Goal: Find specific page/section: Find specific page/section

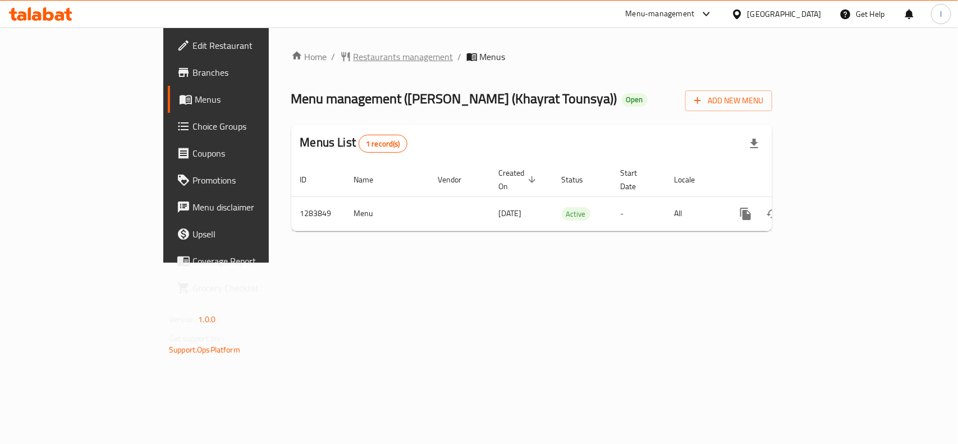
click at [353, 54] on span "Restaurants management" at bounding box center [403, 56] width 100 height 13
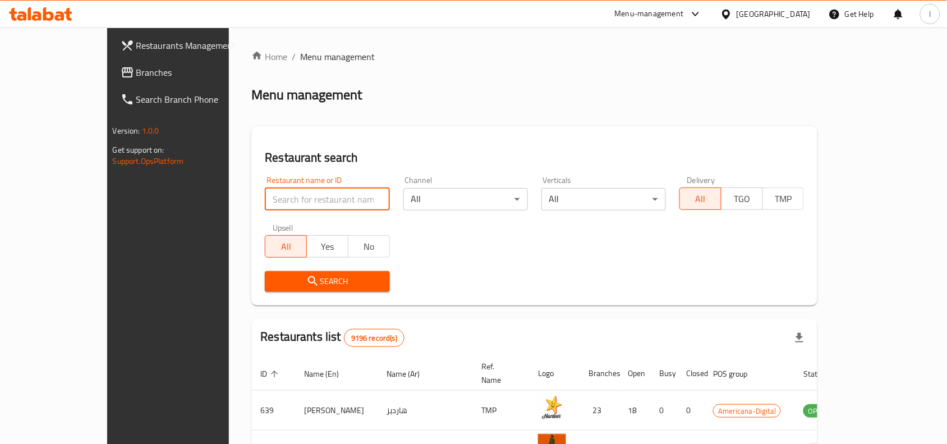
click at [269, 200] on input "search" at bounding box center [327, 199] width 125 height 22
paste input "695253"
type input "695253"
click button "Search" at bounding box center [327, 281] width 125 height 21
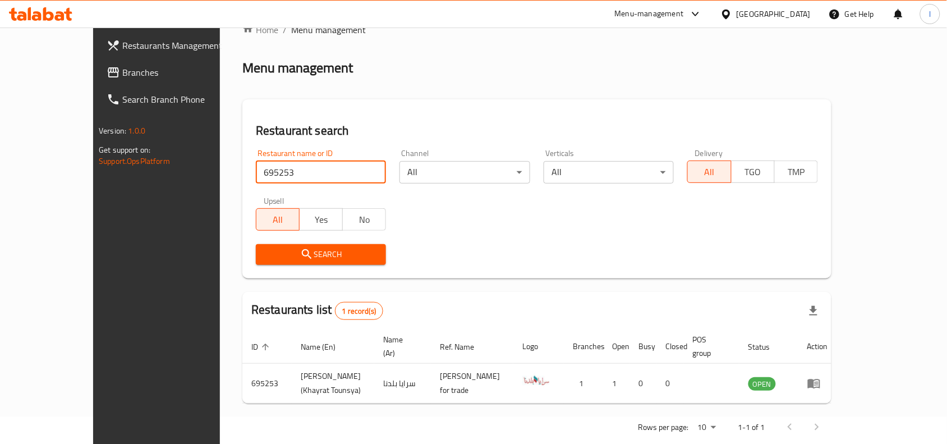
scroll to position [35, 0]
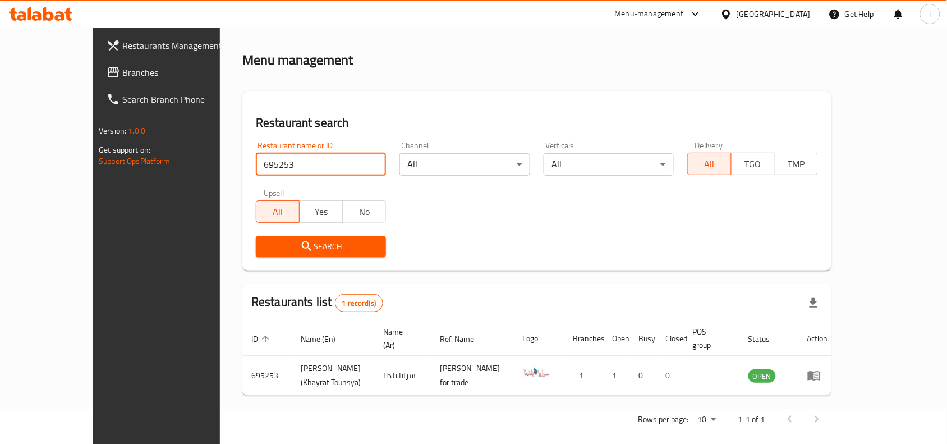
click at [122, 67] on span "Branches" at bounding box center [182, 72] width 120 height 13
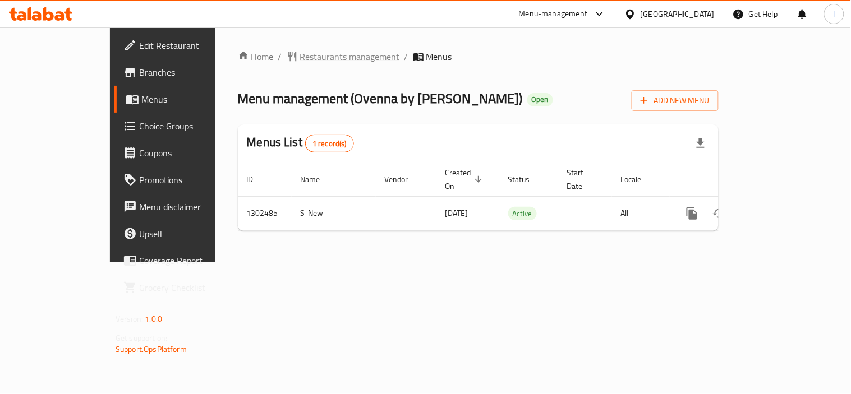
click at [300, 56] on span "Restaurants management" at bounding box center [350, 56] width 100 height 13
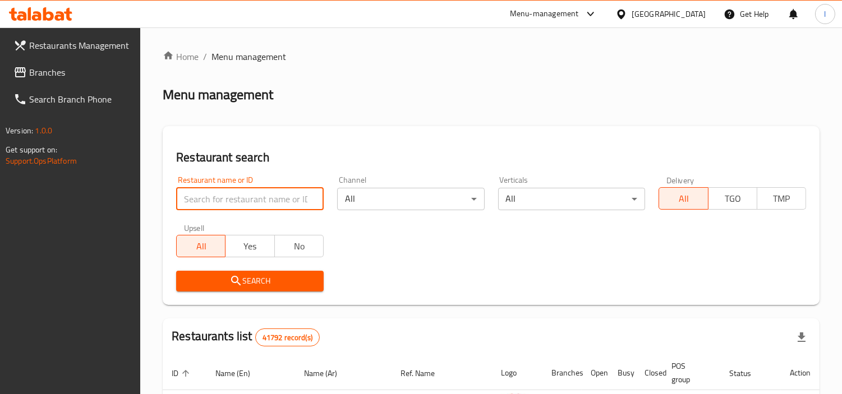
click at [200, 199] on input "search" at bounding box center [250, 199] width 148 height 22
paste input "702440"
type input "702440"
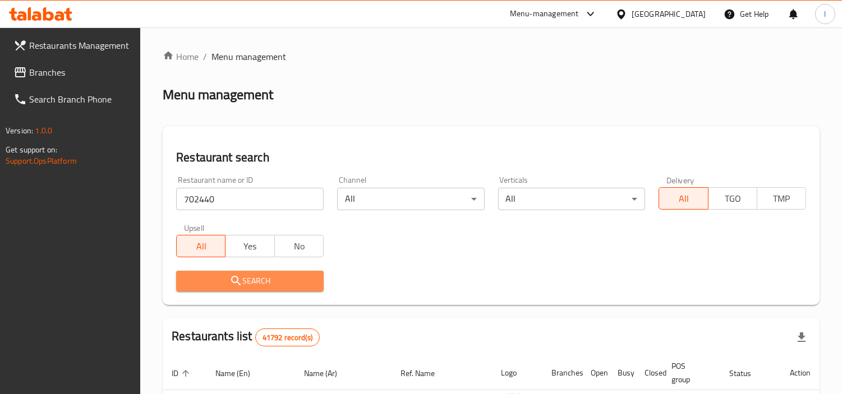
click at [273, 279] on span "Search" at bounding box center [250, 281] width 130 height 14
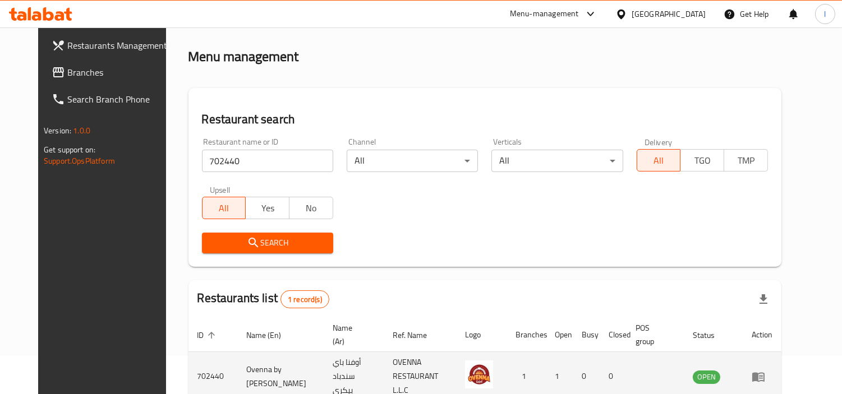
scroll to position [96, 0]
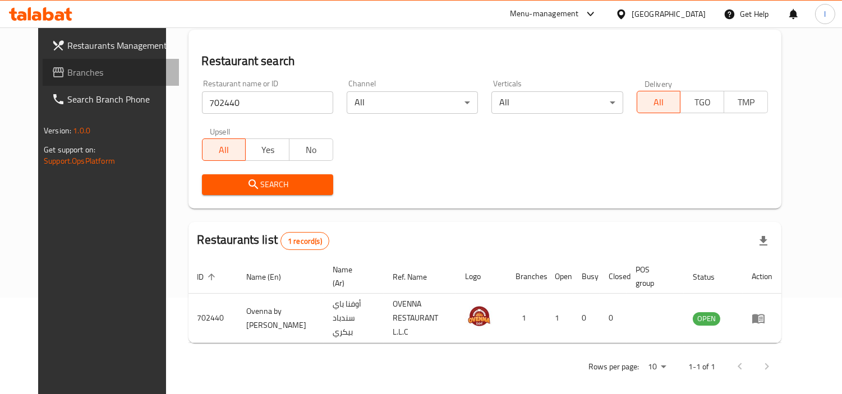
click at [67, 79] on span "Branches" at bounding box center [118, 72] width 103 height 13
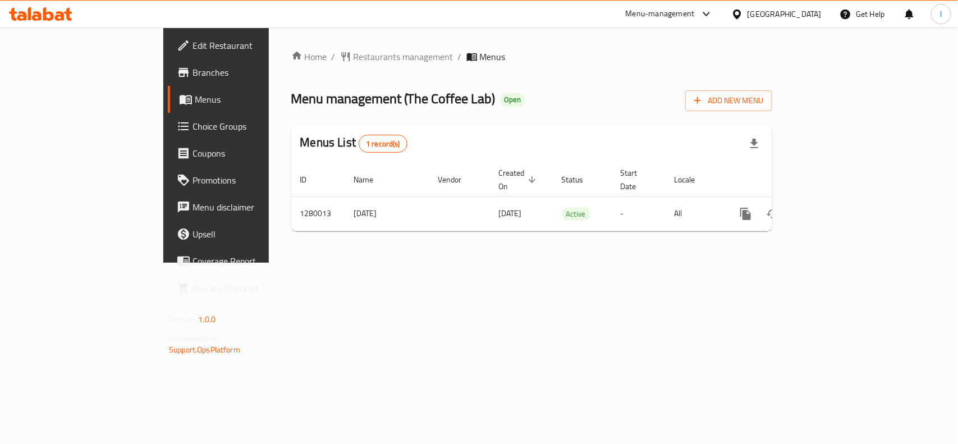
click at [352, 82] on div "Home / Restaurants management / Menus Menu management ( The Coffee Lab ) Open A…" at bounding box center [531, 145] width 481 height 190
click at [353, 50] on span "Restaurants management" at bounding box center [403, 56] width 100 height 13
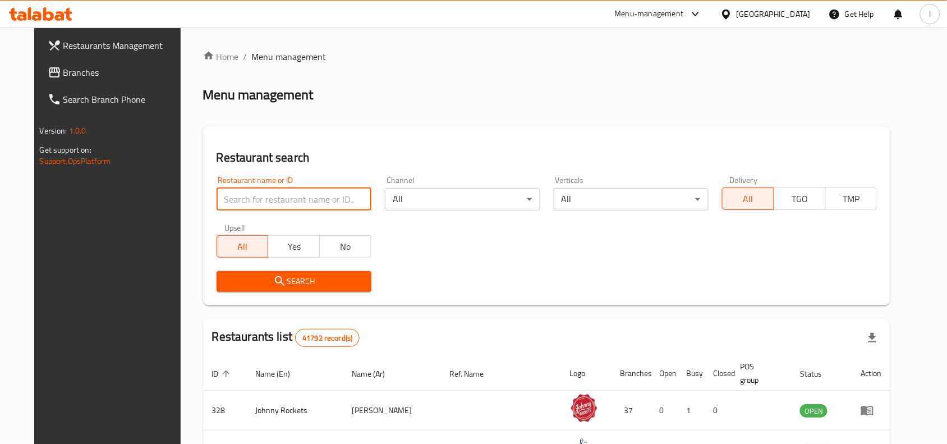
click at [263, 194] on input "search" at bounding box center [294, 199] width 155 height 22
paste input "693591"
type input "693591"
click button "Search" at bounding box center [294, 281] width 155 height 21
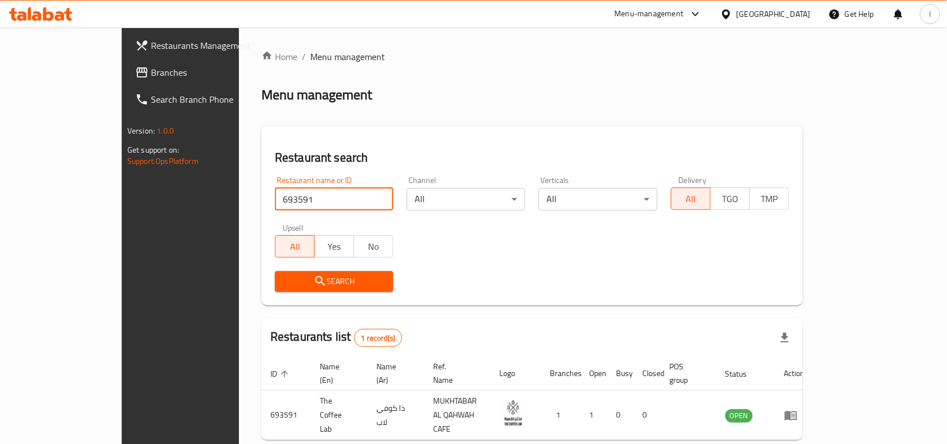
click at [151, 74] on span "Branches" at bounding box center [211, 72] width 120 height 13
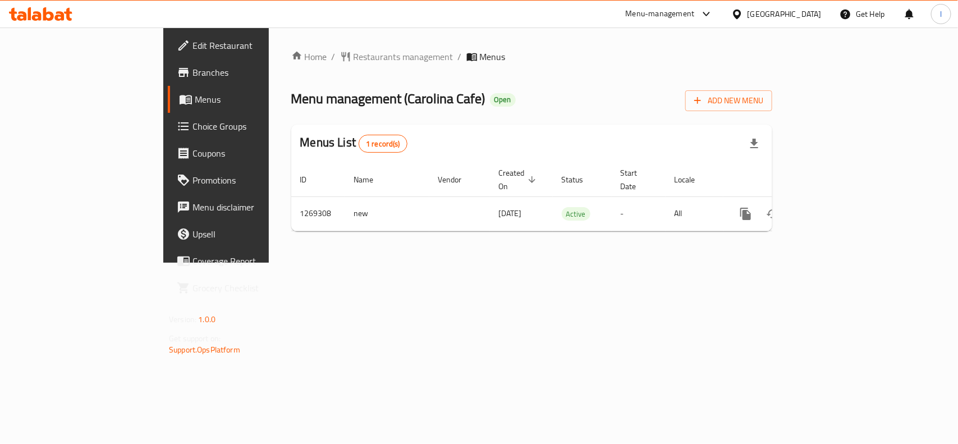
click at [395, 112] on div "Home / Restaurants management / Menus Menu management ( Carolina Cafe ) Open Ad…" at bounding box center [531, 145] width 481 height 190
click at [353, 54] on span "Restaurants management" at bounding box center [403, 56] width 100 height 13
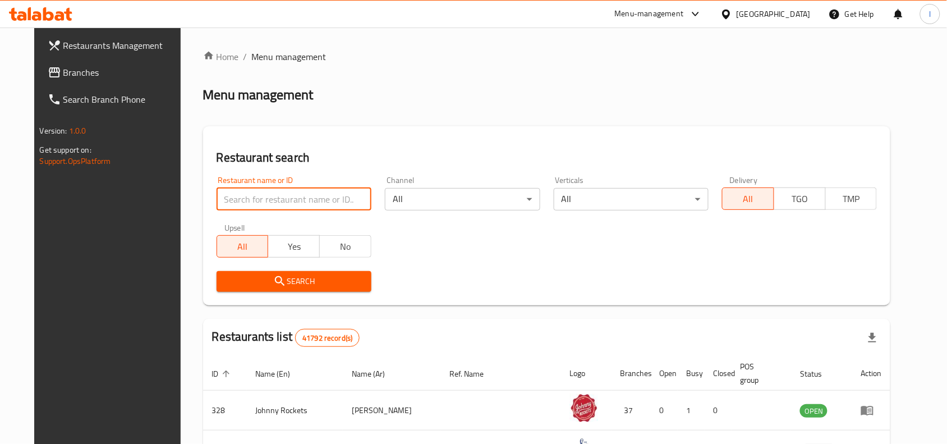
click at [260, 191] on input "search" at bounding box center [294, 199] width 155 height 22
paste input "688566"
type input "688566"
click button "Search" at bounding box center [294, 281] width 155 height 21
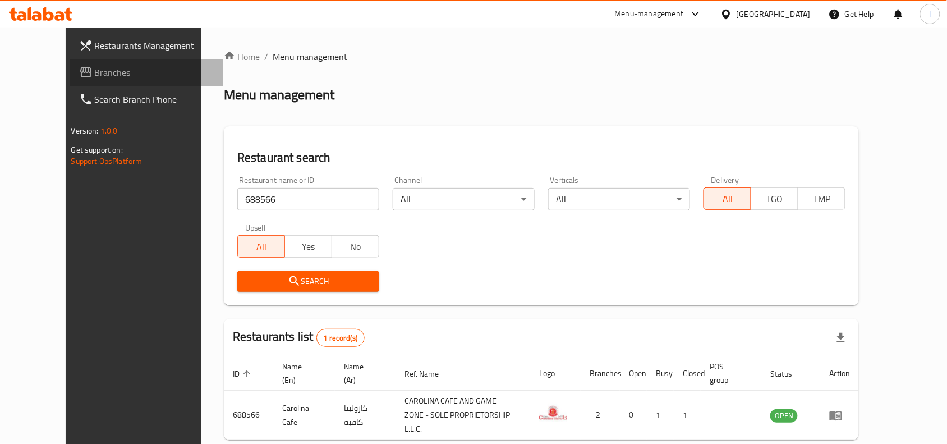
drag, startPoint x: 99, startPoint y: 72, endPoint x: 88, endPoint y: 72, distance: 11.8
click at [99, 72] on span "Branches" at bounding box center [155, 72] width 120 height 13
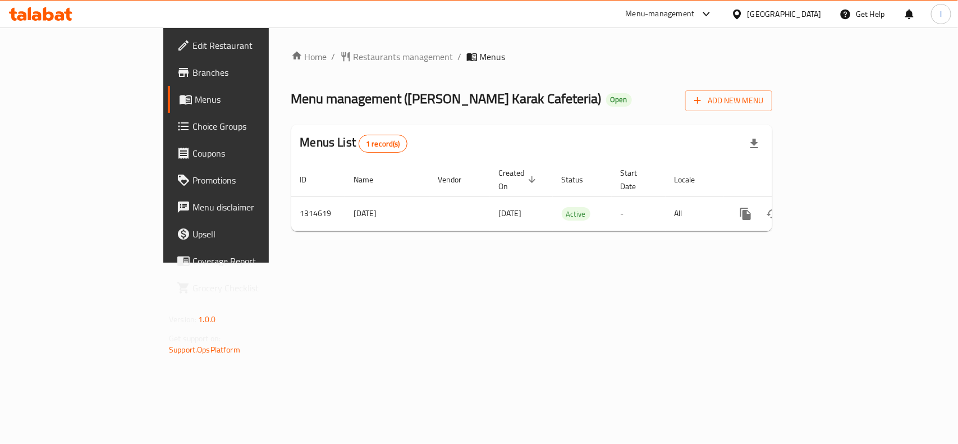
click at [677, 10] on div "Menu-management" at bounding box center [659, 13] width 69 height 13
click at [611, 73] on div "Global Quality Control Center" at bounding box center [605, 76] width 98 height 12
click at [353, 63] on span "Restaurants management" at bounding box center [403, 56] width 100 height 13
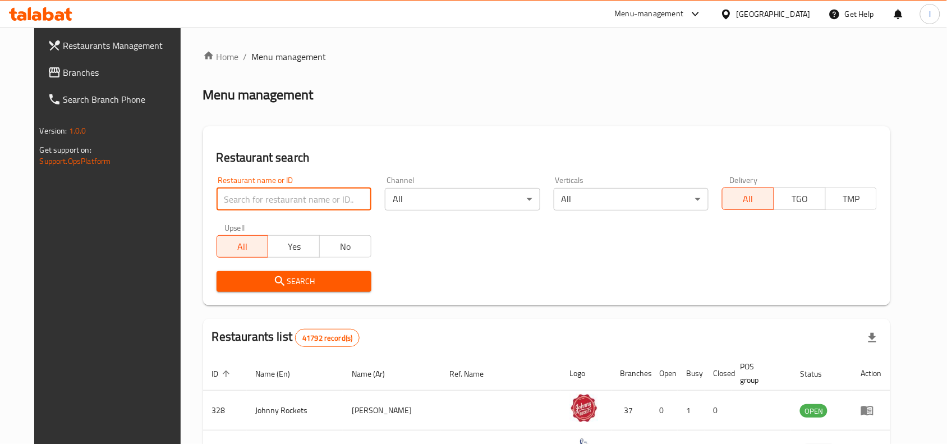
click at [245, 192] on input "search" at bounding box center [294, 199] width 155 height 22
paste input "699148"
type input "699148"
click at [302, 282] on span "Search" at bounding box center [294, 281] width 137 height 14
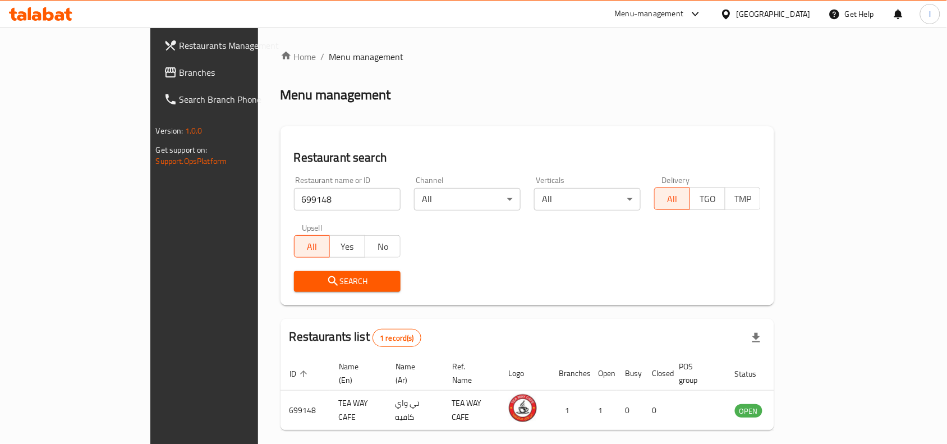
click at [180, 76] on span "Branches" at bounding box center [240, 72] width 120 height 13
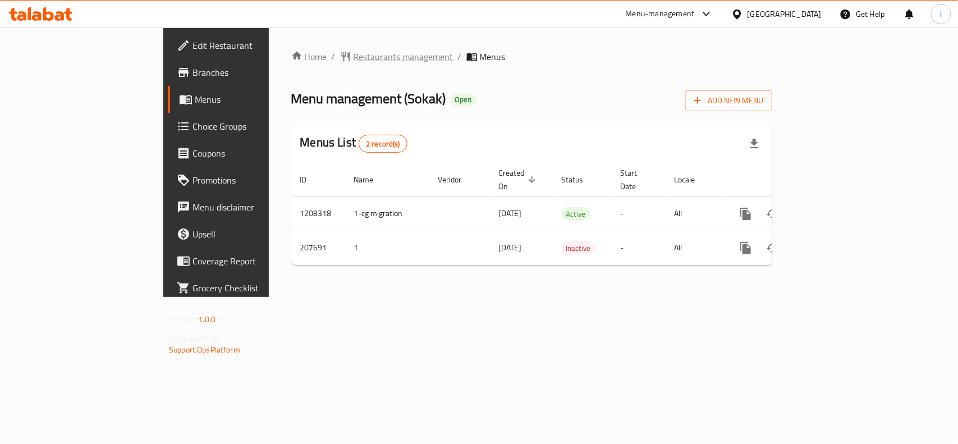
click at [353, 52] on span "Restaurants management" at bounding box center [403, 56] width 100 height 13
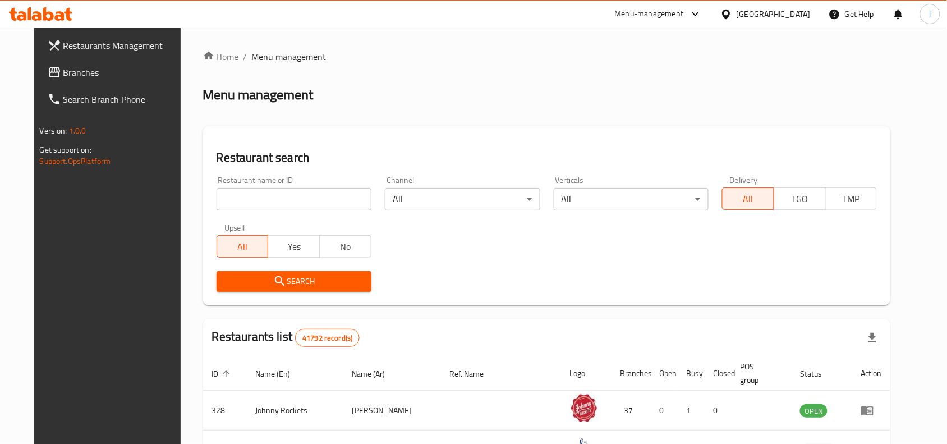
click at [247, 199] on input "search" at bounding box center [294, 199] width 155 height 22
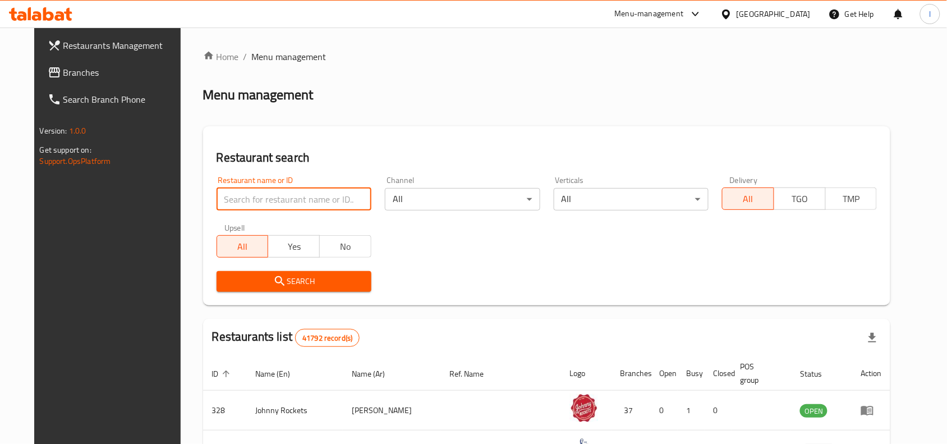
paste input "623152"
type input "623152"
click at [324, 286] on span "Search" at bounding box center [294, 281] width 137 height 14
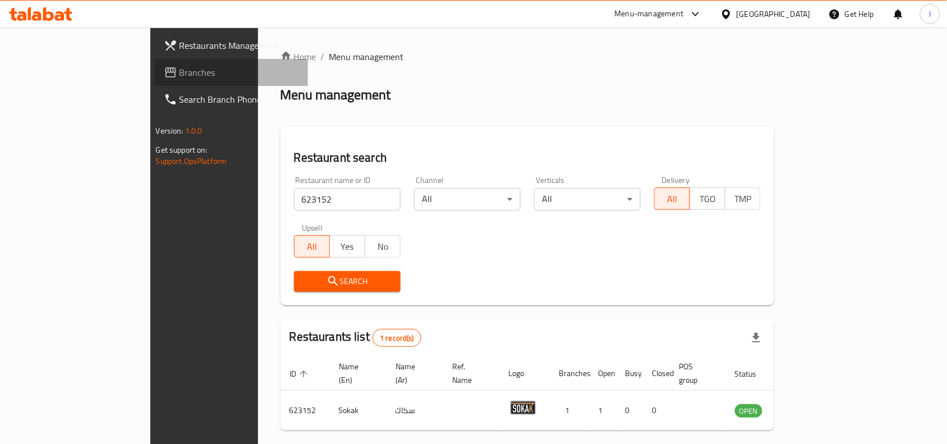
click at [180, 73] on span "Branches" at bounding box center [240, 72] width 120 height 13
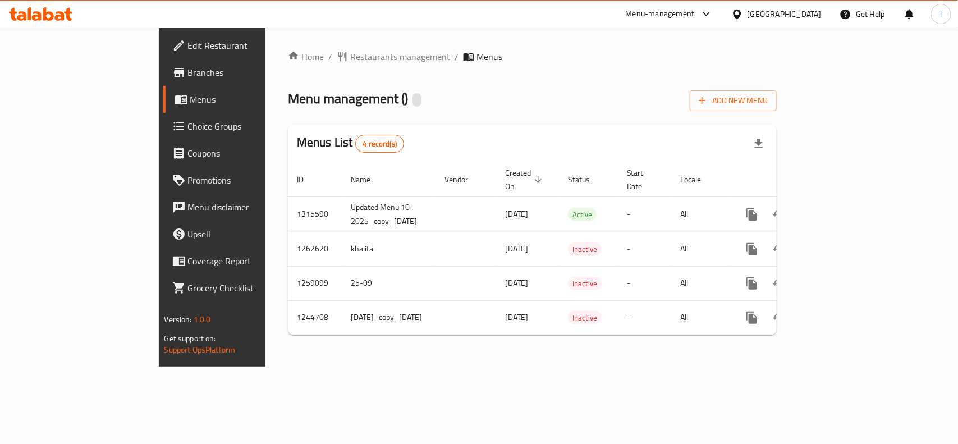
click at [350, 55] on span "Restaurants management" at bounding box center [400, 56] width 100 height 13
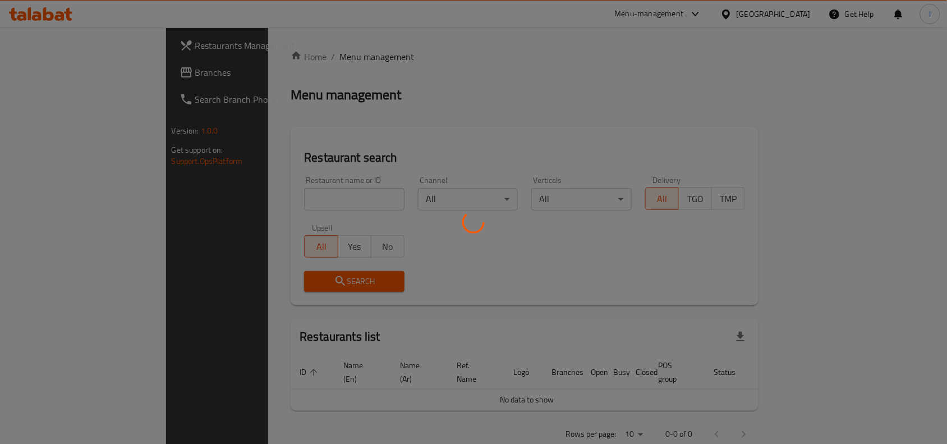
click at [296, 198] on div at bounding box center [473, 222] width 947 height 444
click at [242, 194] on div at bounding box center [473, 222] width 947 height 444
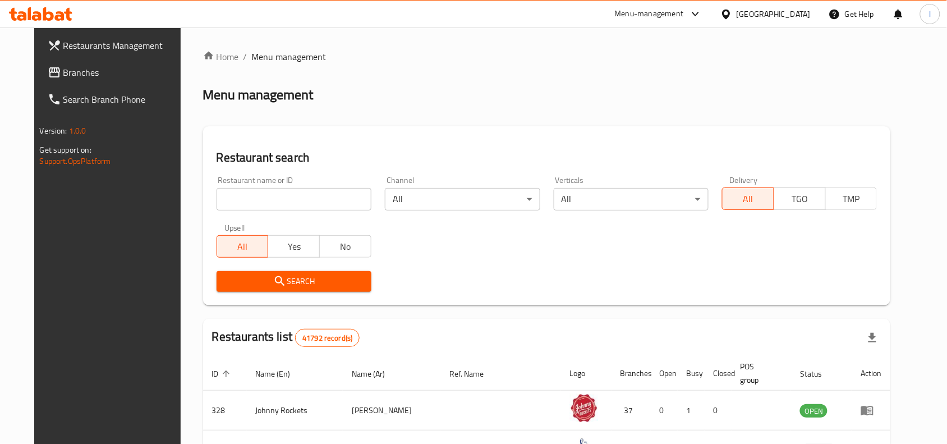
click at [290, 196] on input "search" at bounding box center [294, 199] width 155 height 22
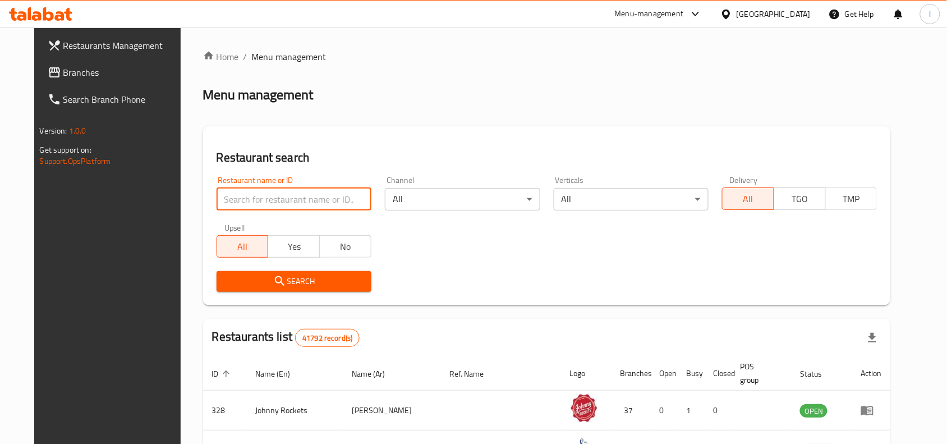
paste input "10694"
type input "10694"
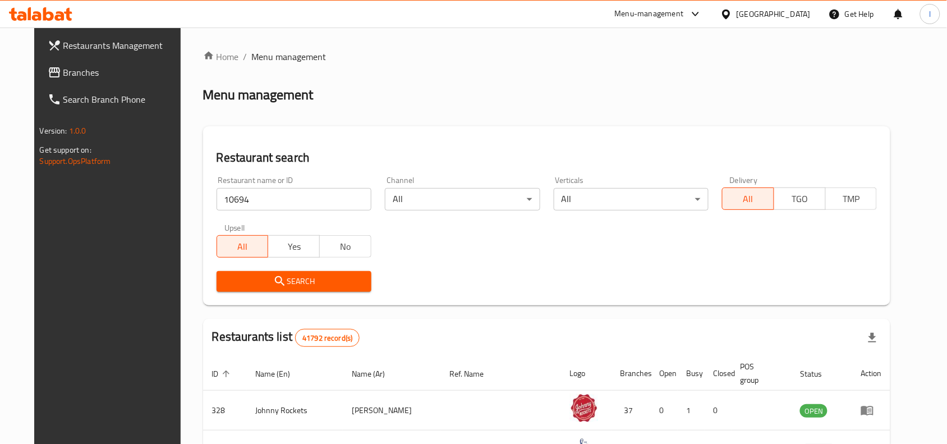
click at [291, 280] on span "Search" at bounding box center [294, 281] width 137 height 14
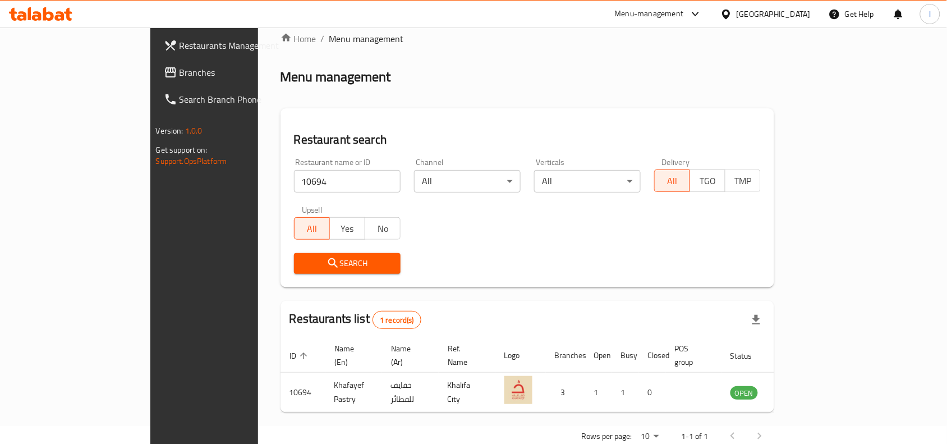
scroll to position [35, 0]
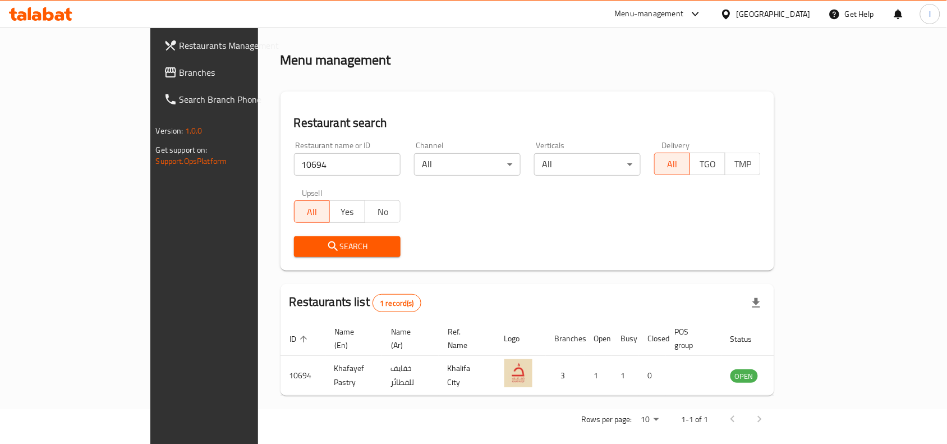
click at [155, 80] on link "Branches" at bounding box center [232, 72] width 154 height 27
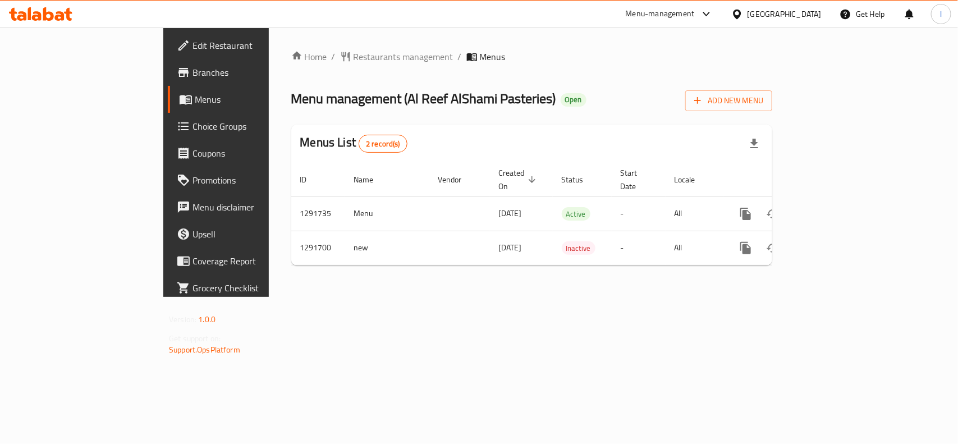
click at [301, 77] on div "Home / Restaurants management / Menus Menu management ( Al Reef AlShami Pasteri…" at bounding box center [531, 162] width 481 height 224
click at [353, 52] on span "Restaurants management" at bounding box center [403, 56] width 100 height 13
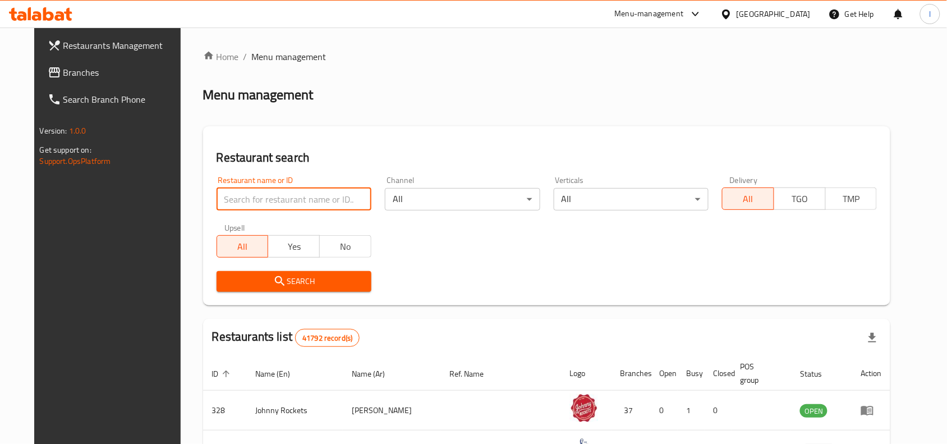
click at [233, 209] on input "search" at bounding box center [294, 199] width 155 height 22
paste input "698826"
type input "698826"
click button "Search" at bounding box center [294, 281] width 155 height 21
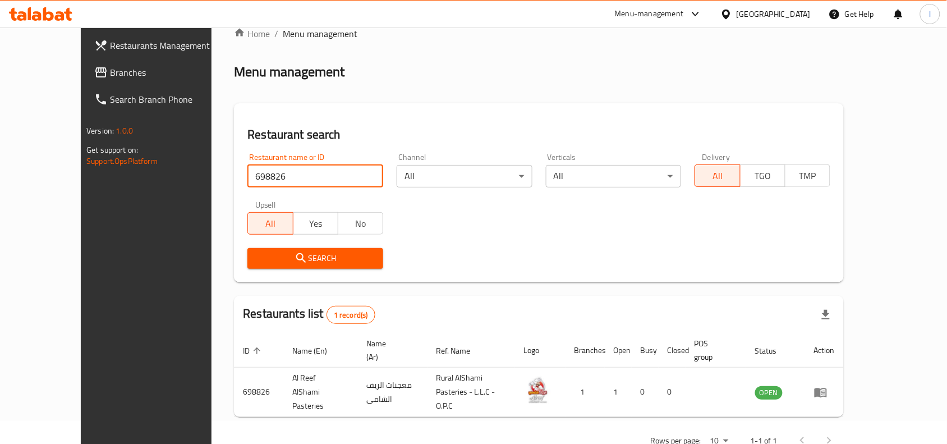
scroll to position [35, 0]
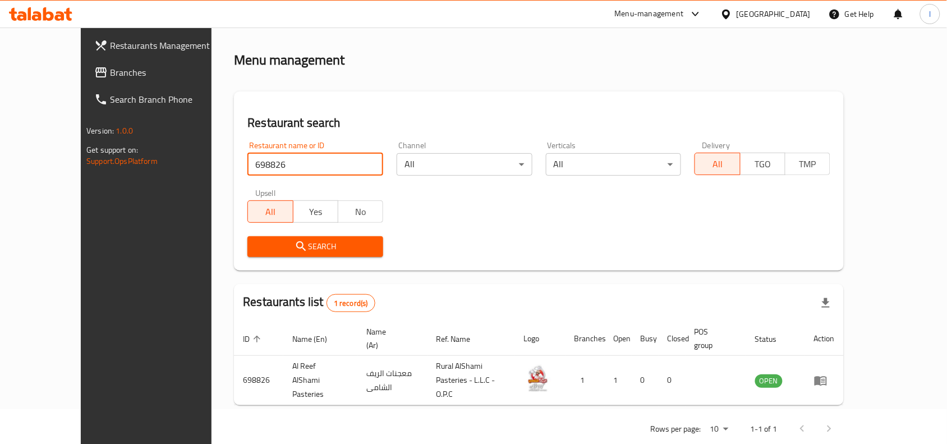
click at [110, 68] on span "Branches" at bounding box center [170, 72] width 120 height 13
